Goal: Information Seeking & Learning: Learn about a topic

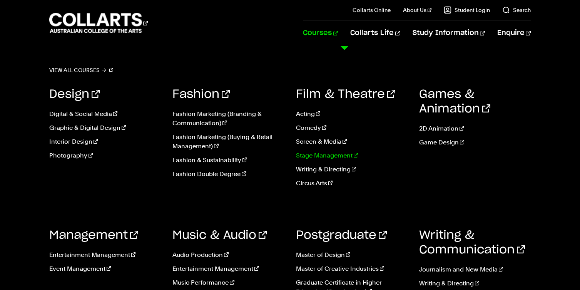
click at [313, 155] on link "Stage Management" at bounding box center [352, 155] width 112 height 9
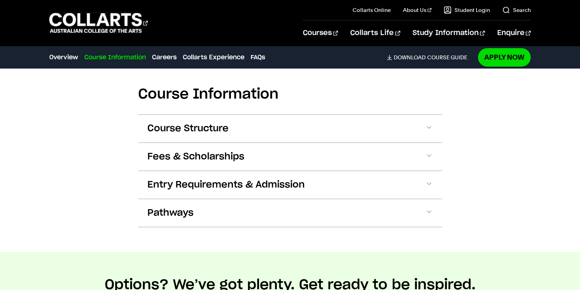
scroll to position [835, 0]
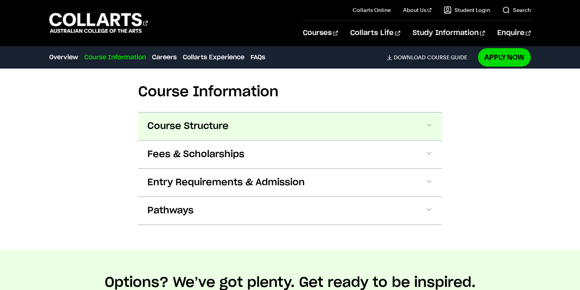
click at [195, 120] on span "Course Structure" at bounding box center [187, 126] width 81 height 12
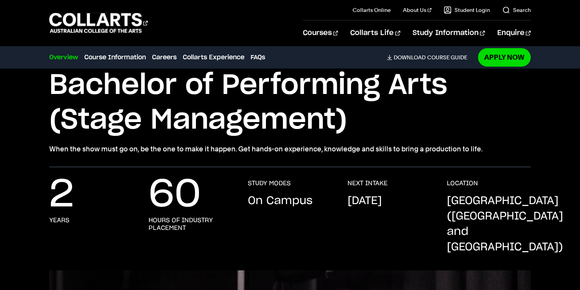
scroll to position [8, 0]
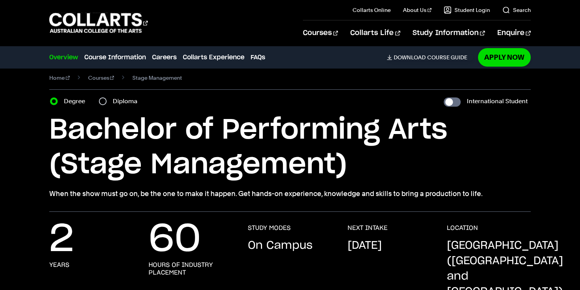
click at [121, 102] on label "Diploma" at bounding box center [127, 101] width 29 height 11
click at [107, 102] on input "Diploma" at bounding box center [103, 101] width 8 height 8
radio input "true"
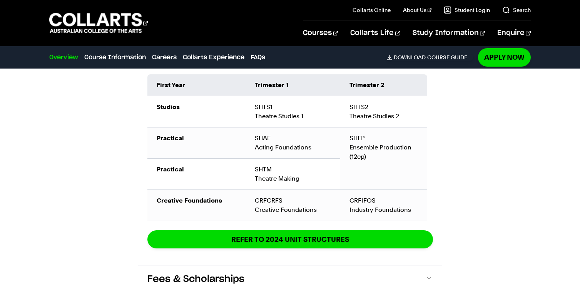
scroll to position [959, 0]
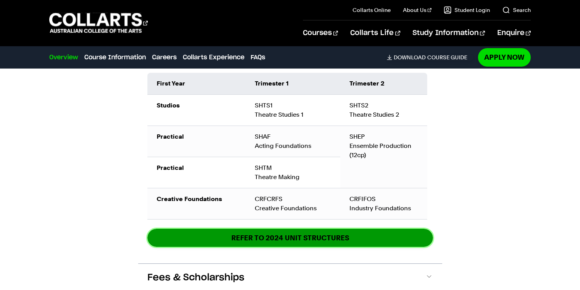
click at [191, 228] on link "REFER TO 2024 unit structures" at bounding box center [289, 237] width 285 height 18
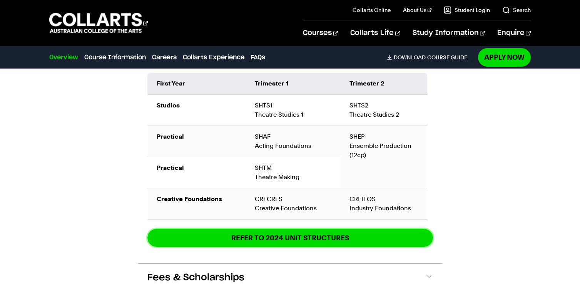
scroll to position [8, 0]
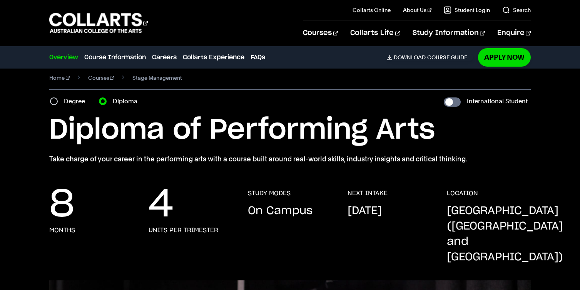
scroll to position [959, 0]
